Goal: Find specific page/section: Find specific page/section

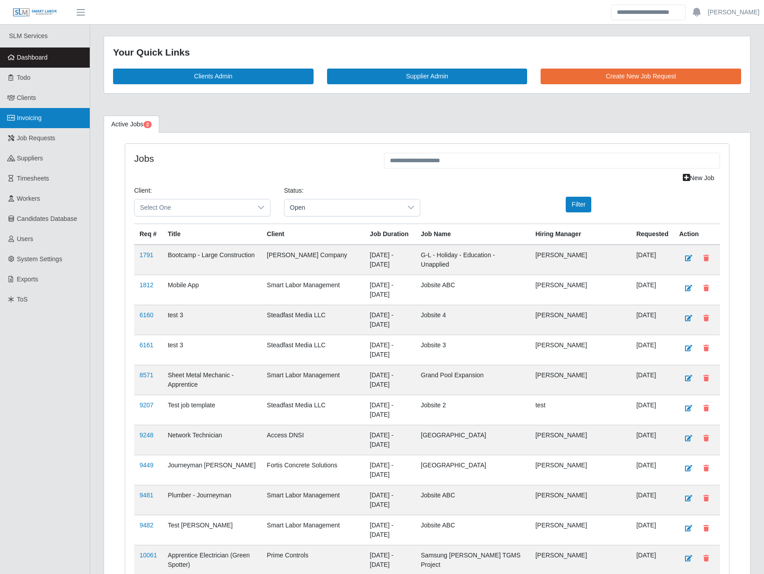
click at [25, 126] on link "Invoicing" at bounding box center [45, 118] width 90 height 20
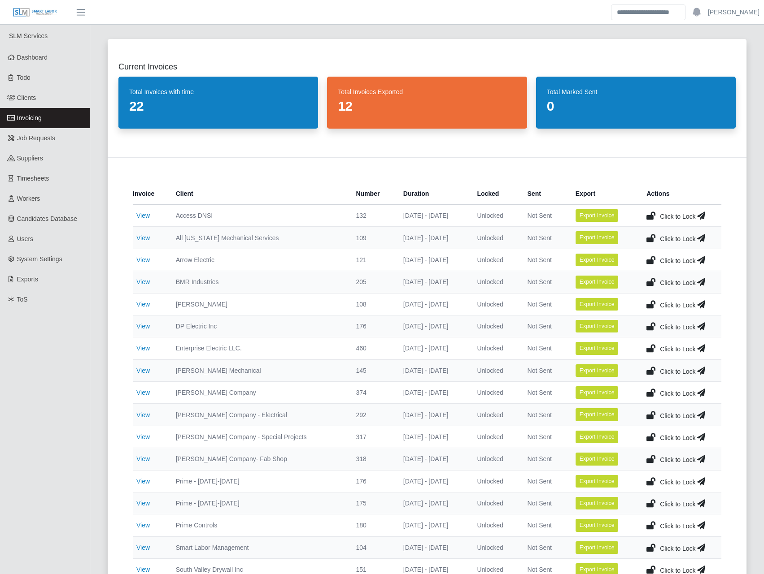
click at [138, 320] on td "View" at bounding box center [151, 326] width 36 height 22
click at [138, 332] on td "View" at bounding box center [151, 326] width 36 height 22
click at [138, 329] on link "View" at bounding box center [142, 326] width 13 height 7
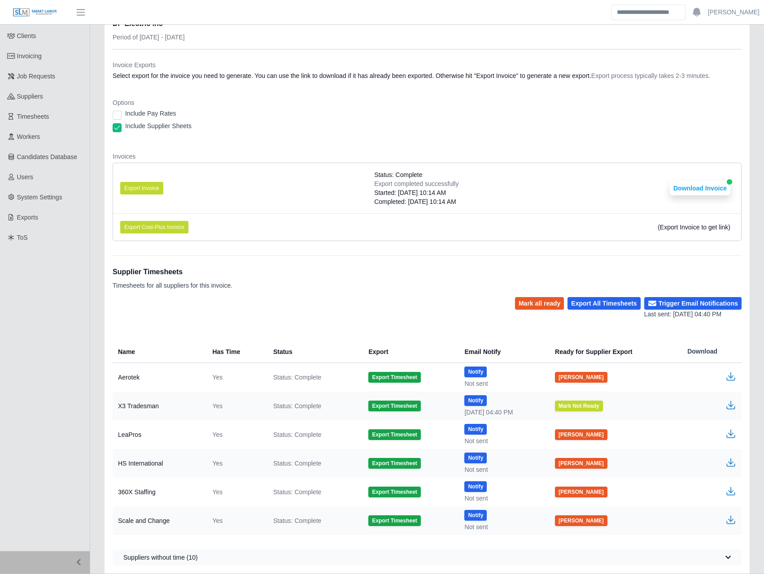
scroll to position [84, 0]
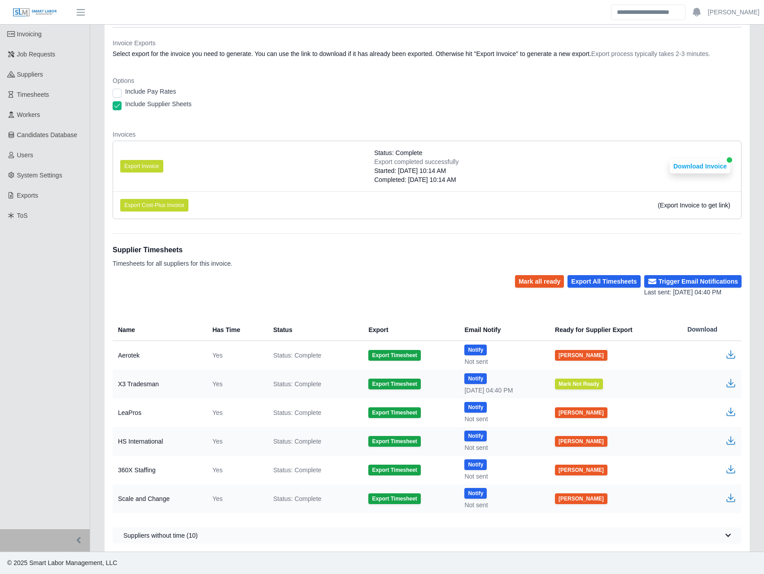
click at [729, 499] on icon "button" at bounding box center [730, 498] width 11 height 11
